Goal: Transaction & Acquisition: Download file/media

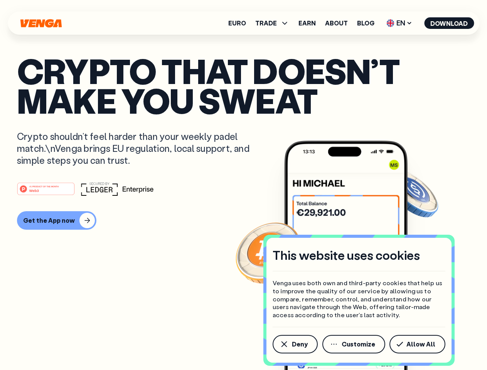
click at [243, 185] on div "#1 PRODUCT OF THE MONTH Web3" at bounding box center [243, 189] width 453 height 14
click at [295, 344] on span "Deny" at bounding box center [300, 344] width 16 height 6
click at [354, 344] on img at bounding box center [345, 270] width 123 height 258
click at [419, 344] on article "Crypto that doesn’t make you sweat Crypto shouldn’t feel harder than your weekl…" at bounding box center [243, 200] width 453 height 289
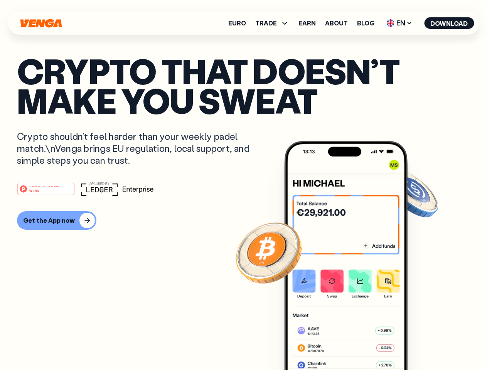
click at [275, 23] on span "TRADE" at bounding box center [266, 23] width 22 height 6
click at [399, 23] on span "EN" at bounding box center [399, 23] width 31 height 12
click at [449, 23] on button "Download" at bounding box center [449, 23] width 50 height 12
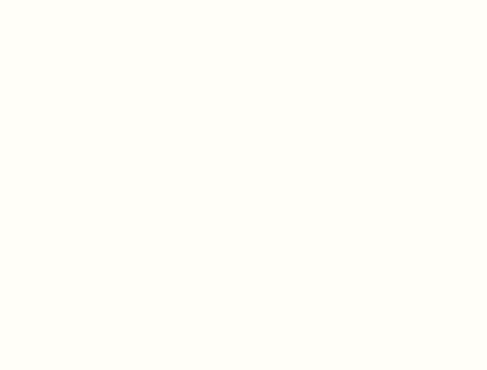
click at [243, 0] on html "This website uses cookies Venga uses both own and third-party cookies that help…" at bounding box center [243, 0] width 487 height 0
click at [56, 0] on html "This website uses cookies Venga uses both own and third-party cookies that help…" at bounding box center [243, 0] width 487 height 0
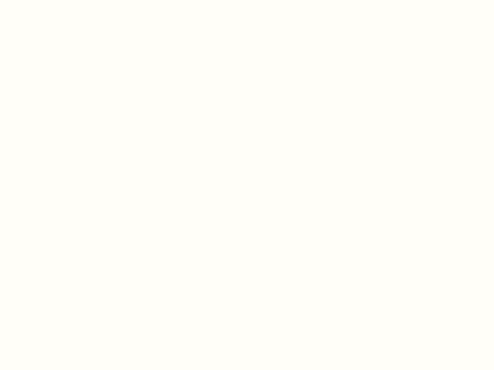
click at [47, 0] on html "This website uses cookies Venga uses both own and third-party cookies that help…" at bounding box center [247, 0] width 494 height 0
